Goal: Task Accomplishment & Management: Complete application form

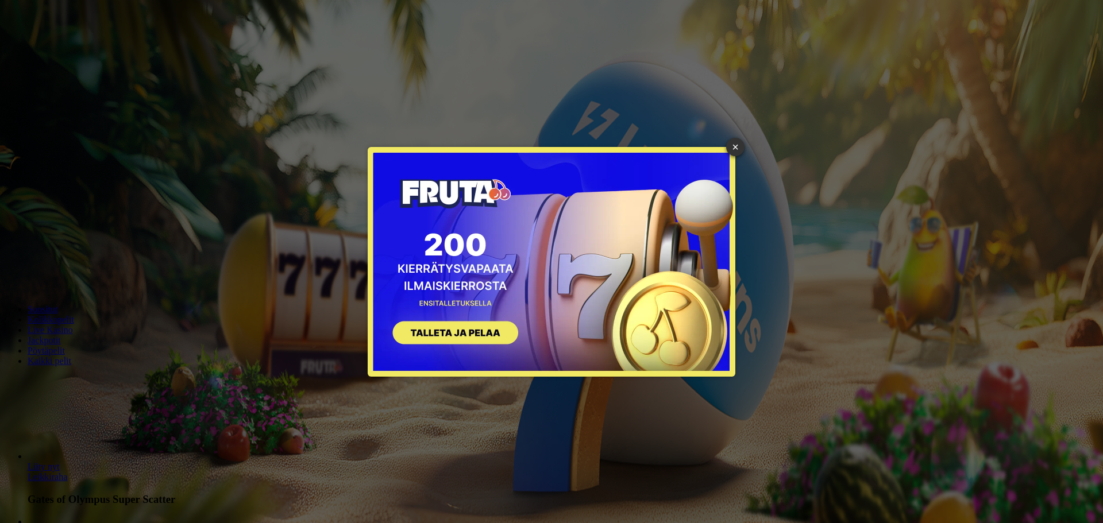
click at [489, 330] on button "SIGN UP" at bounding box center [449, 334] width 145 height 36
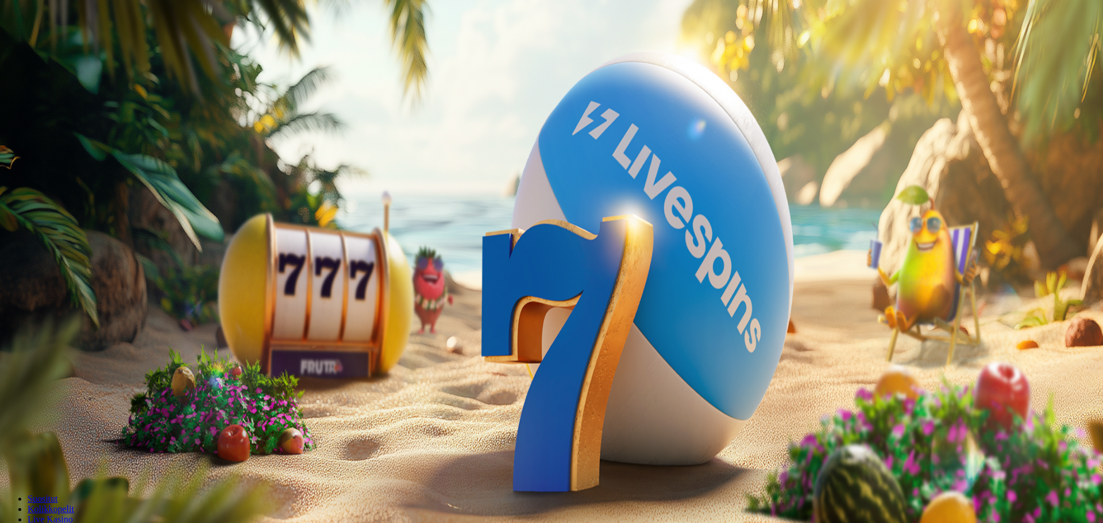
click at [86, 263] on input "***" at bounding box center [46, 268] width 82 height 11
type input "*"
